Goal: Register for event/course

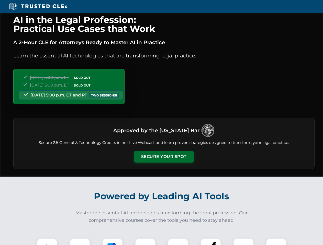
click at [163, 157] on button "Secure Your Spot" at bounding box center [164, 157] width 60 height 12
click at [47, 242] on img at bounding box center [47, 248] width 15 height 15
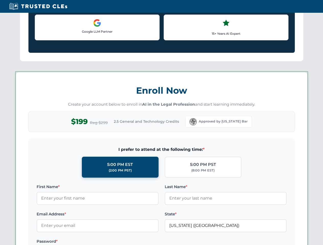
click at [112, 242] on label "Password *" at bounding box center [98, 242] width 122 height 6
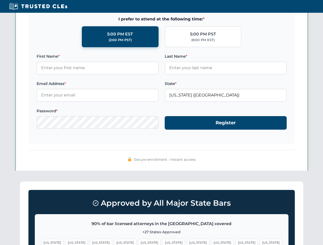
click at [235, 242] on span "[US_STATE]" at bounding box center [246, 242] width 22 height 7
